Goal: Task Accomplishment & Management: Manage account settings

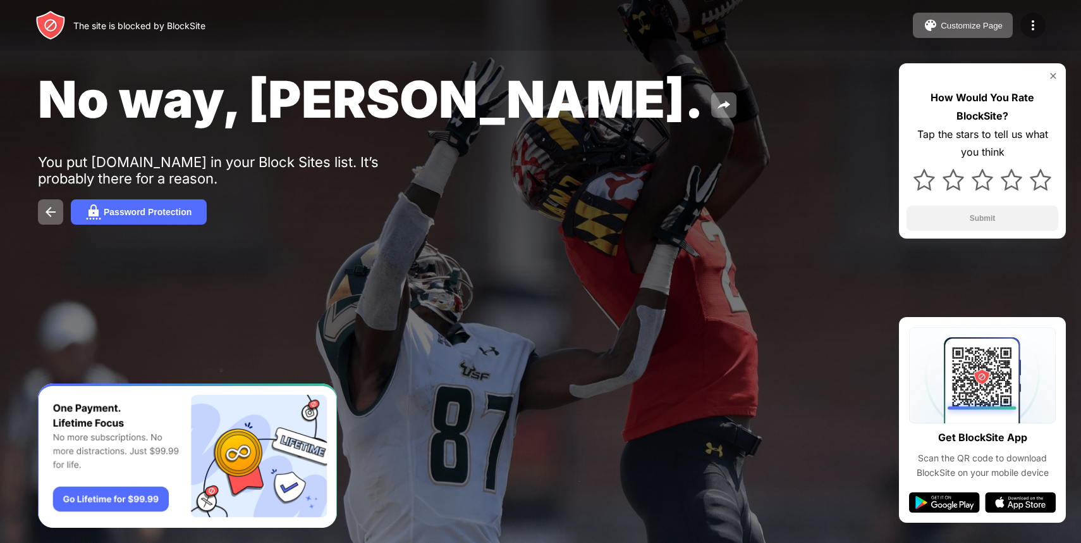
click at [1031, 23] on img at bounding box center [1033, 25] width 15 height 15
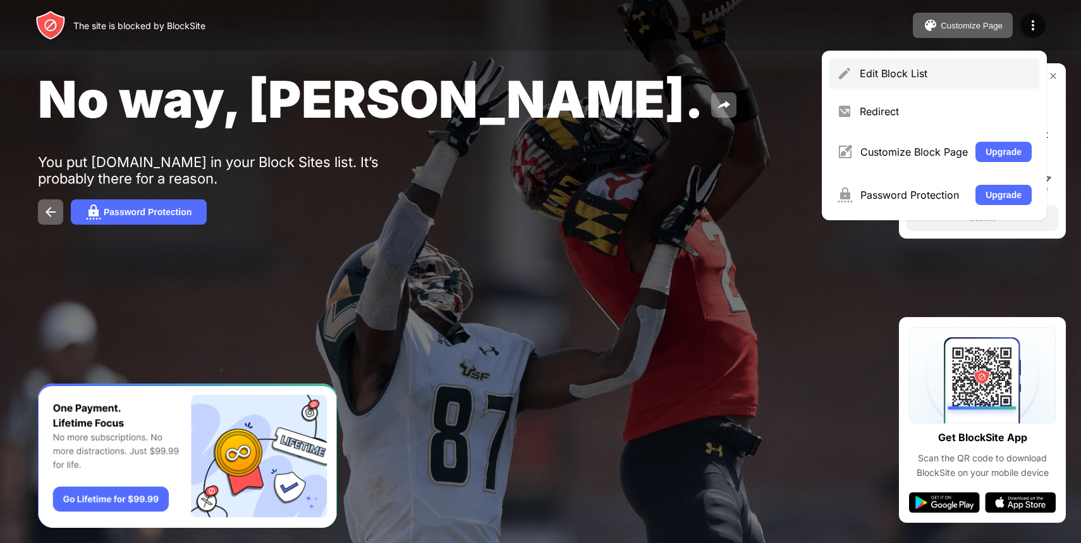
click at [955, 64] on div "Edit Block List" at bounding box center [935, 73] width 210 height 30
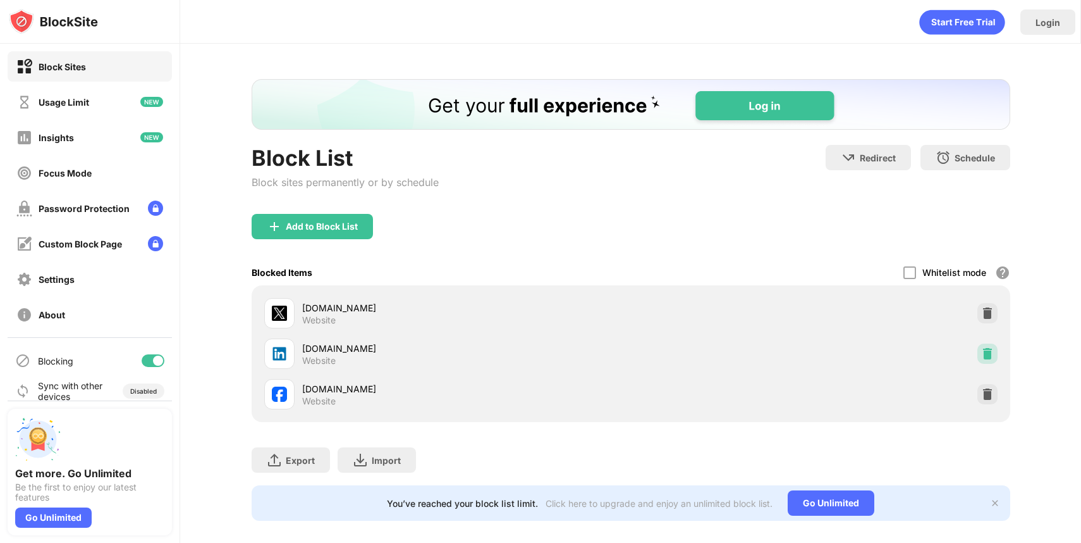
click at [988, 348] on img at bounding box center [987, 353] width 13 height 13
click at [986, 354] on img at bounding box center [987, 353] width 13 height 13
